Goal: Contribute content

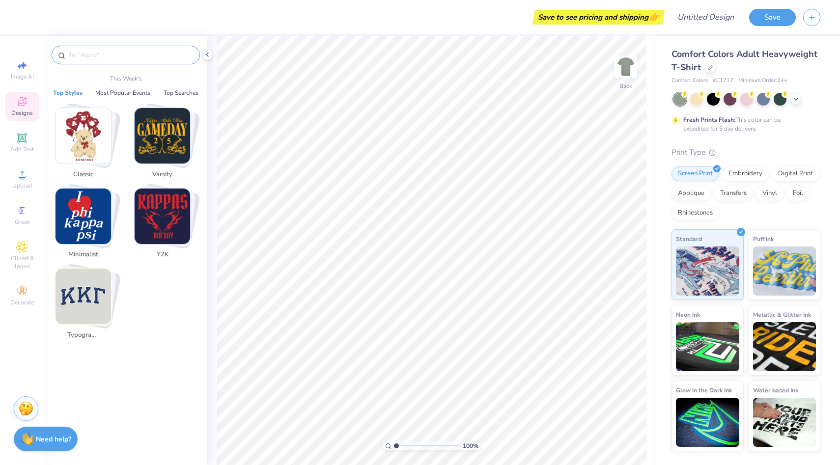
click at [143, 57] on input "text" at bounding box center [131, 55] width 126 height 10
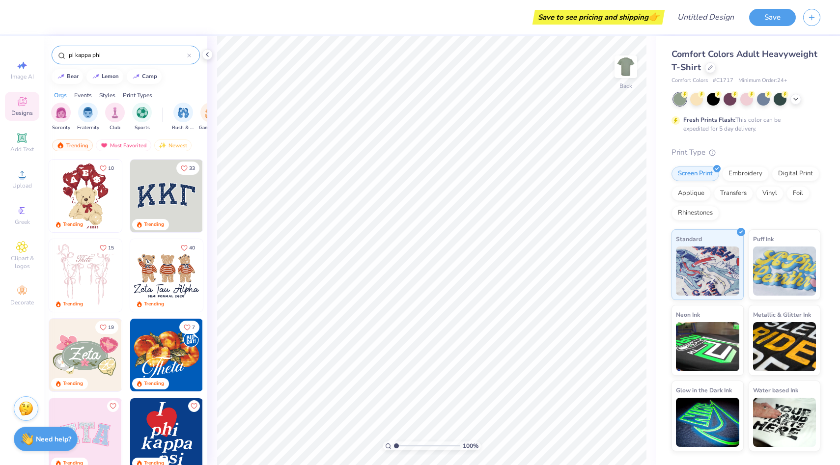
type input "pi kappa phi"
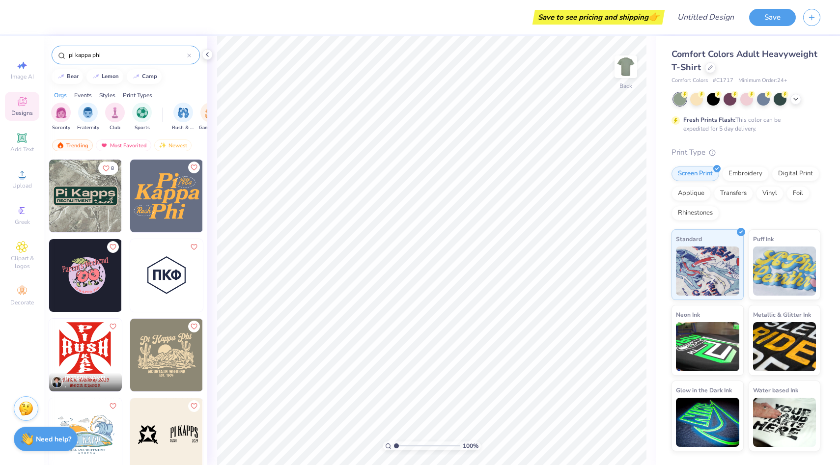
click at [86, 202] on img at bounding box center [85, 196] width 73 height 73
type input "7.42"
type input "2.36"
type input "4.42"
click at [766, 20] on button "Save" at bounding box center [772, 15] width 47 height 17
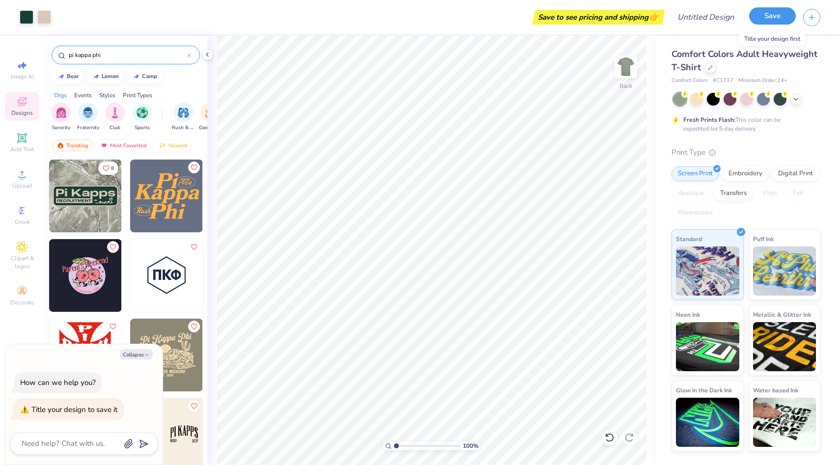
click at [781, 17] on button "Save" at bounding box center [772, 15] width 47 height 17
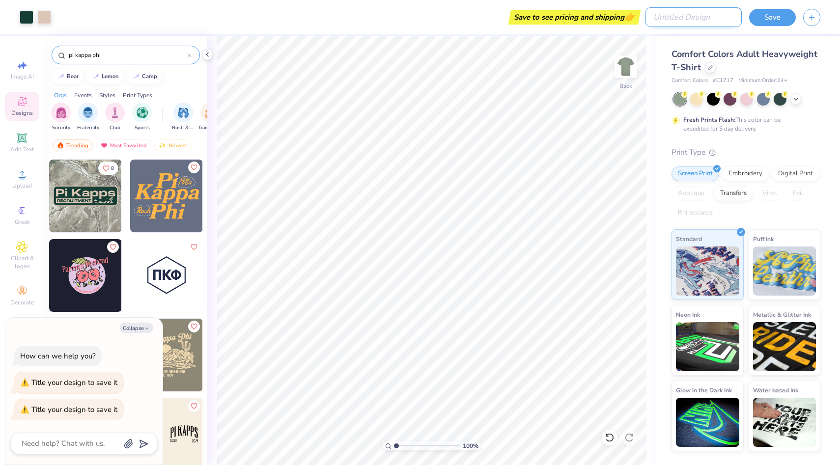
type textarea "x"
click at [692, 20] on input "Design Title" at bounding box center [694, 17] width 96 height 20
type input "t"
type textarea "x"
type input "te"
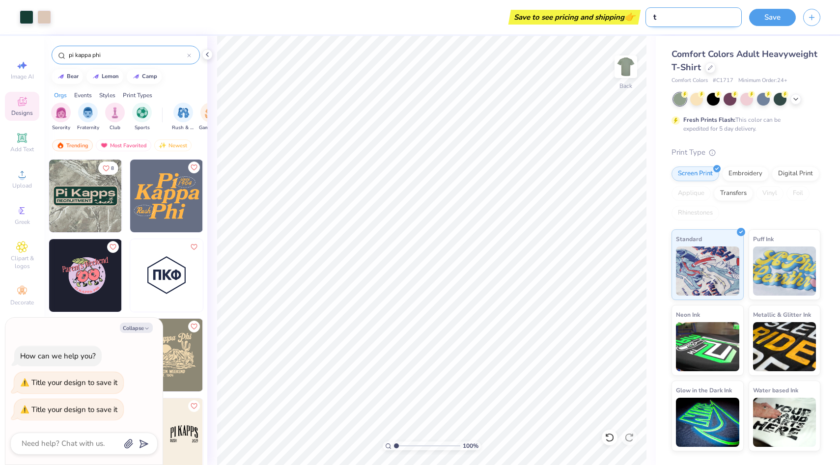
type textarea "x"
type input "tes"
type textarea "x"
type input "test"
type textarea "x"
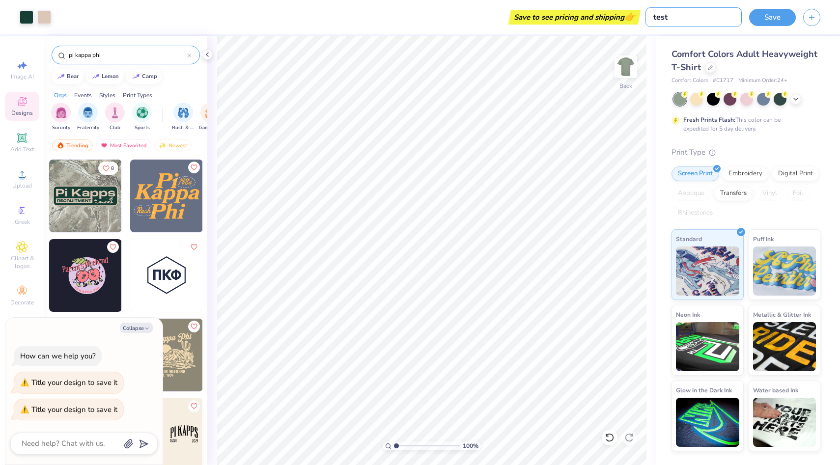
type input "test"
click at [779, 7] on div "Save" at bounding box center [794, 17] width 91 height 34
click at [776, 16] on button "Save" at bounding box center [772, 15] width 47 height 17
type textarea "x"
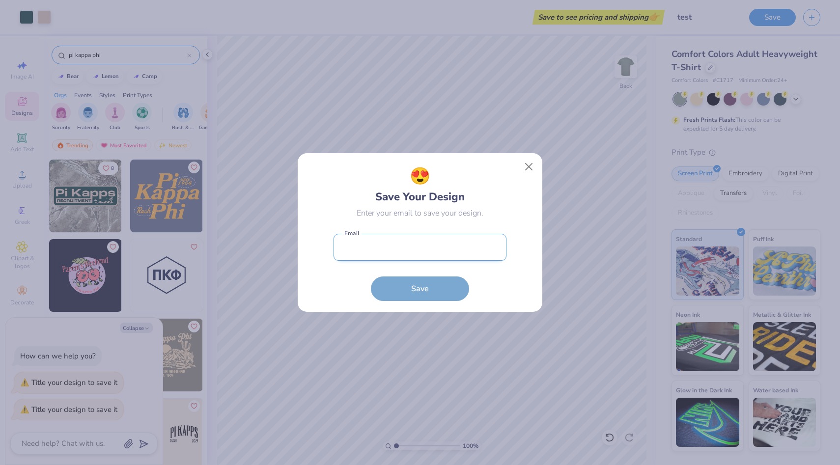
click at [393, 245] on input "email" at bounding box center [420, 247] width 173 height 27
type input "[EMAIL_ADDRESS][DOMAIN_NAME]"
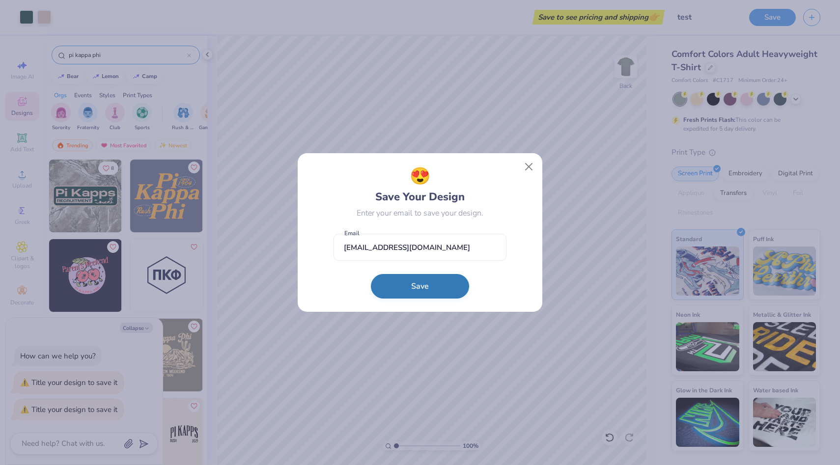
click at [414, 278] on button "Save" at bounding box center [420, 286] width 98 height 25
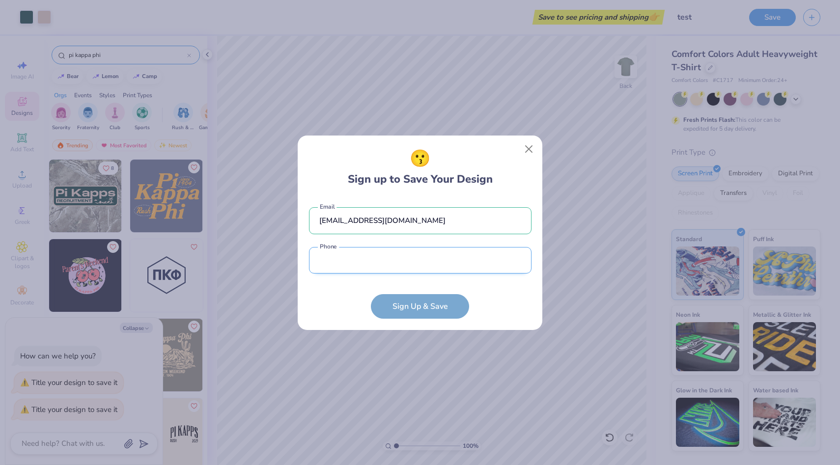
click at [402, 263] on input "tel" at bounding box center [420, 260] width 223 height 27
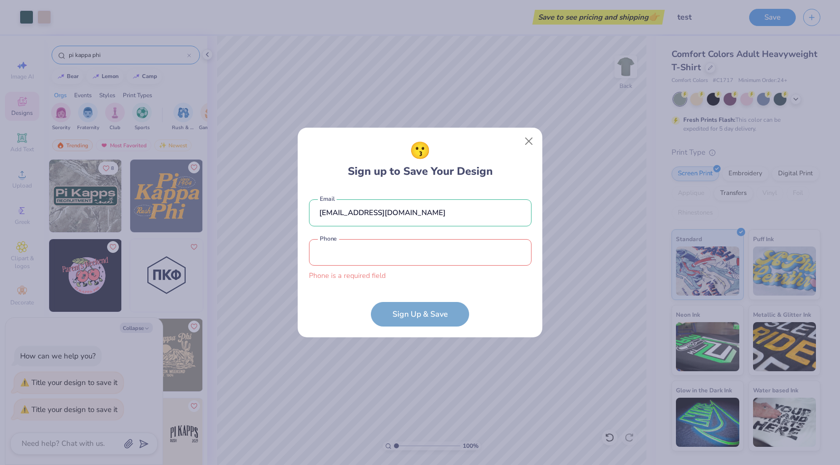
click at [467, 206] on div "[EMAIL_ADDRESS][DOMAIN_NAME] Email Phone is a required field Phone" at bounding box center [420, 238] width 223 height 97
drag, startPoint x: 460, startPoint y: 213, endPoint x: 229, endPoint y: 213, distance: 231.0
click at [240, 213] on div "😗 Sign up to Save Your Design [EMAIL_ADDRESS][DOMAIN_NAME] Email Phone is a req…" at bounding box center [420, 232] width 840 height 465
click at [533, 139] on button "Close" at bounding box center [529, 141] width 19 height 19
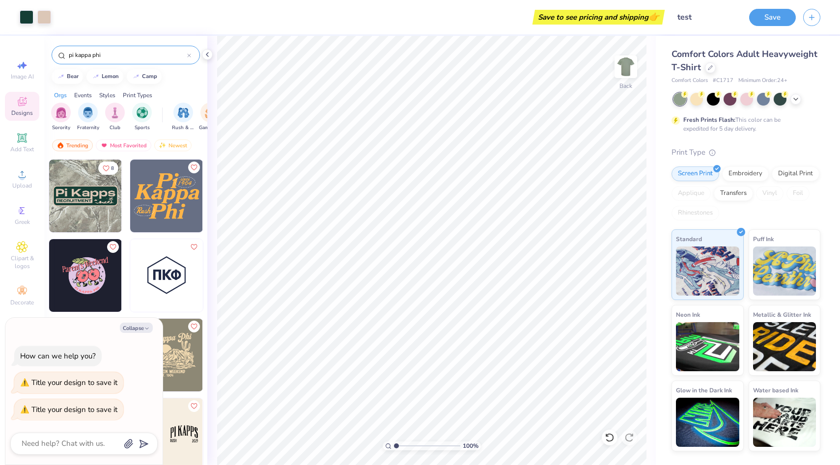
type textarea "x"
